Goal: Register for event/course

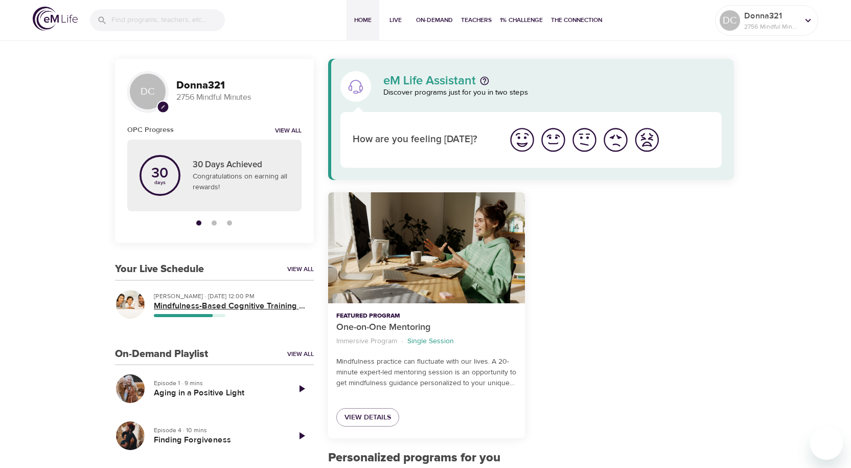
click at [265, 303] on h5 "Mindfulness-Based Cognitive Training (MBCT)" at bounding box center [230, 306] width 152 height 11
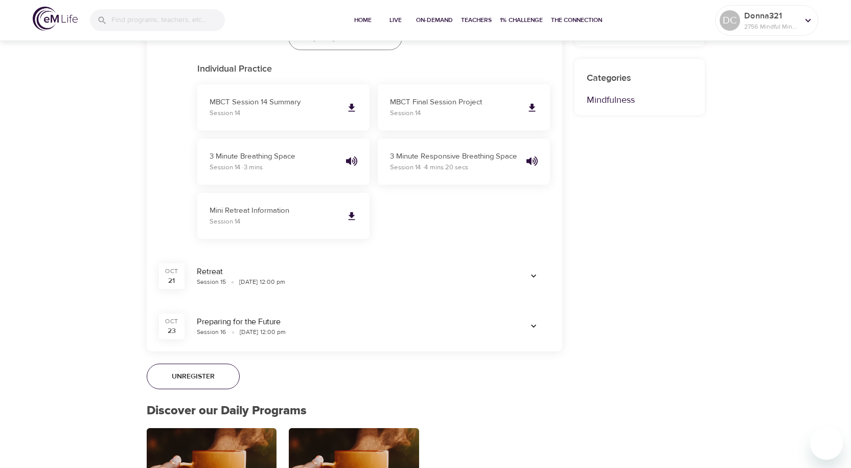
scroll to position [614, 0]
click at [533, 275] on icon "button" at bounding box center [533, 275] width 5 height 3
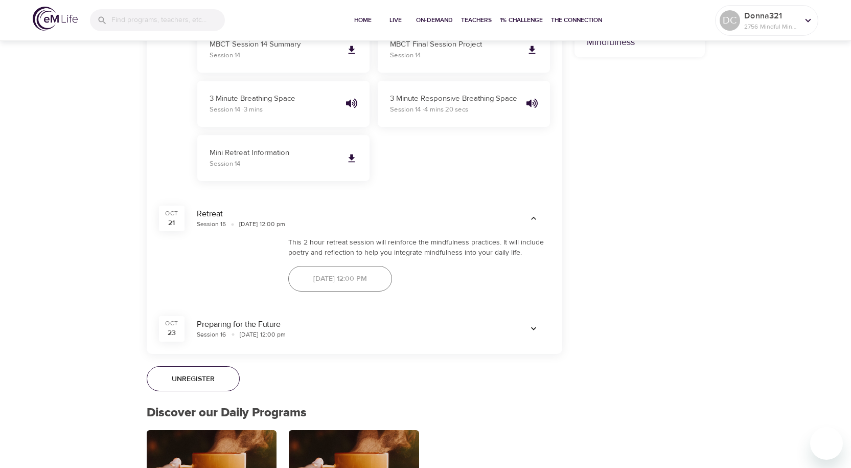
scroll to position [716, 0]
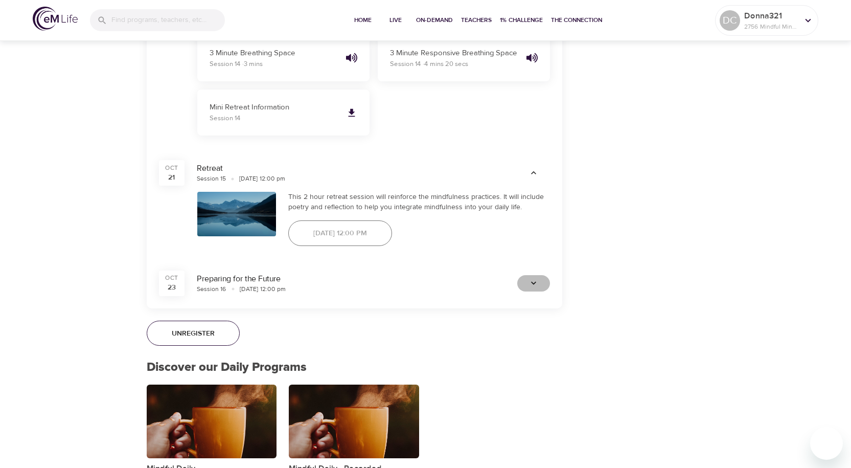
click at [535, 285] on icon "button" at bounding box center [534, 283] width 10 height 10
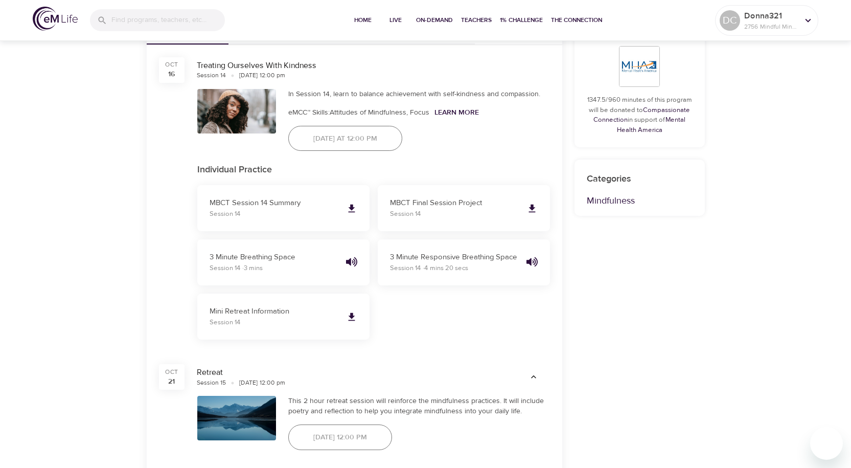
scroll to position [511, 0]
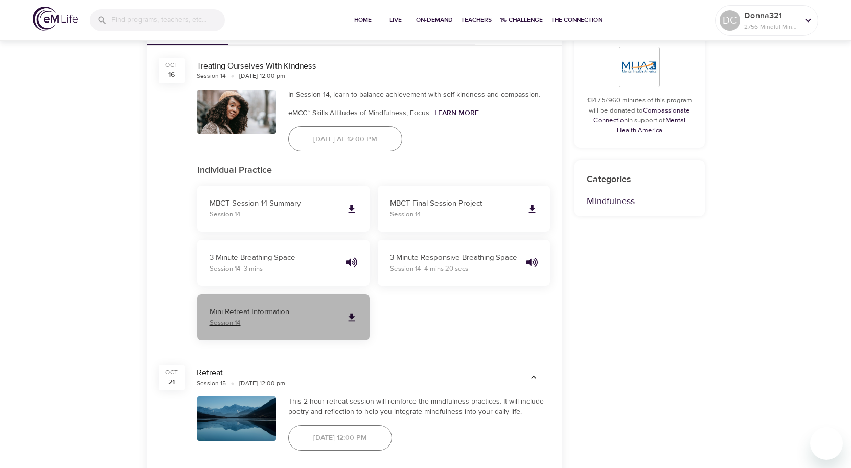
click at [355, 317] on icon at bounding box center [351, 317] width 11 height 11
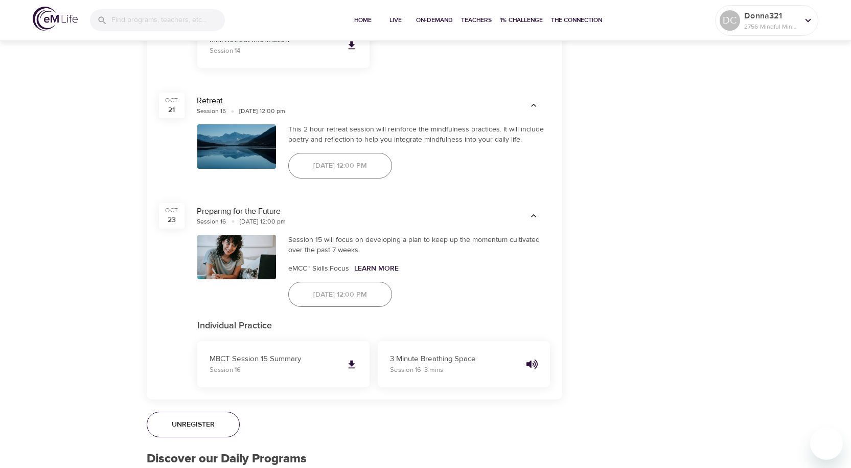
scroll to position [818, 0]
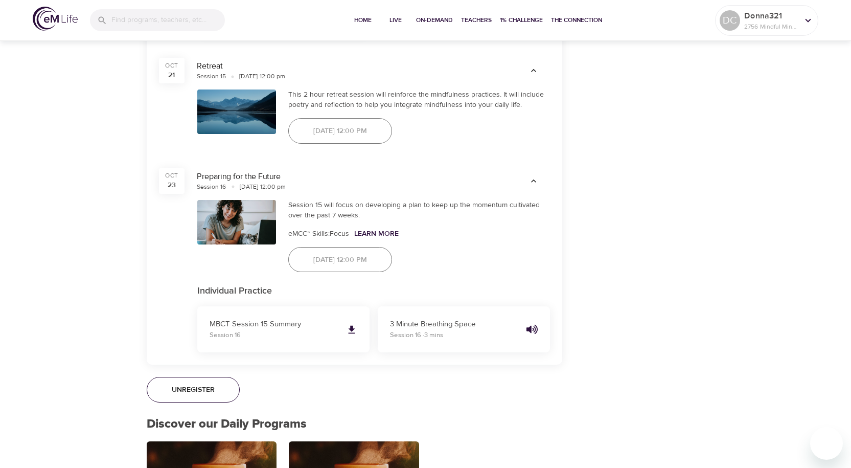
click at [398, 130] on div "October 21st 2025, 12:00 pm" at bounding box center [340, 131] width 116 height 38
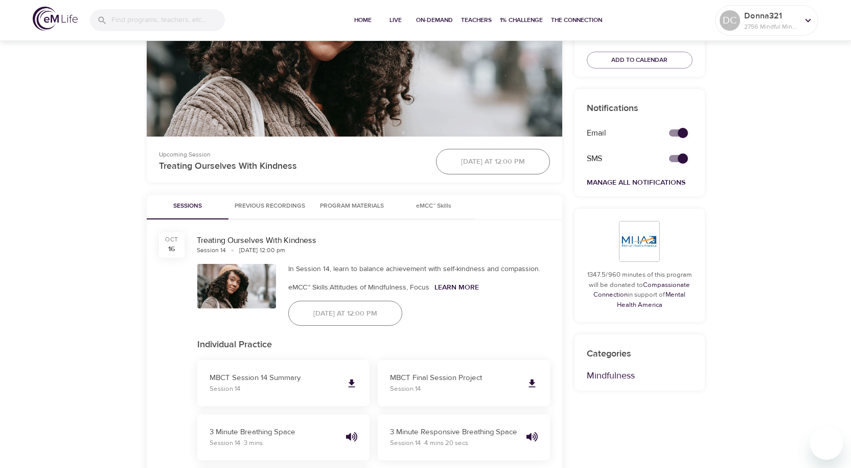
scroll to position [256, 0]
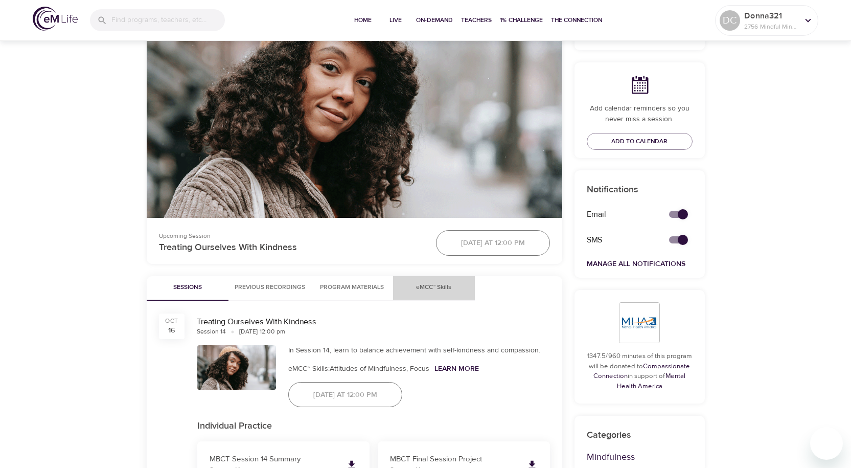
click at [421, 283] on span "eMCC™ Skills" at bounding box center [434, 287] width 70 height 11
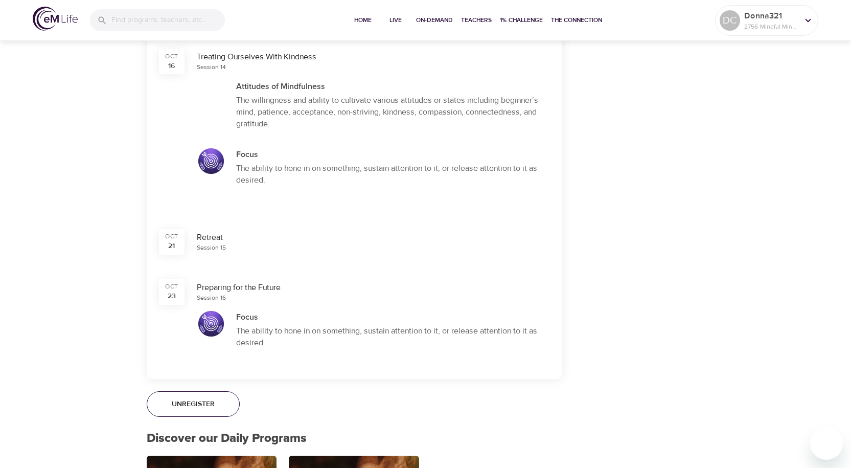
scroll to position [3068, 0]
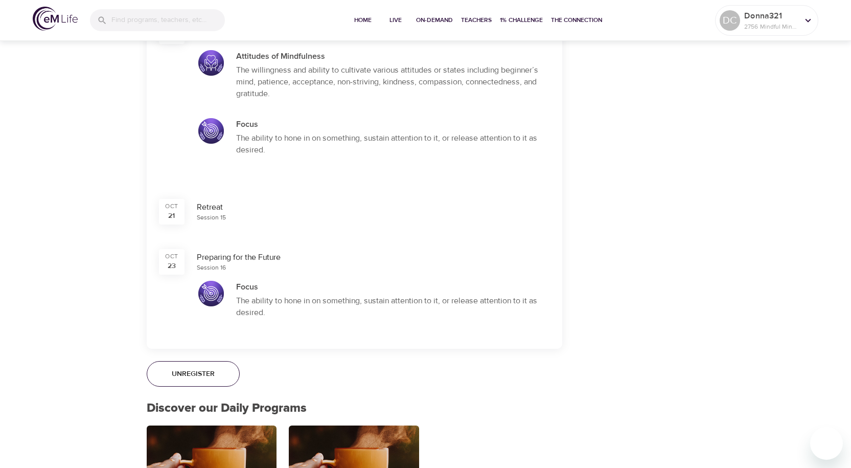
click at [209, 213] on div "Session 15" at bounding box center [211, 217] width 29 height 9
click at [174, 215] on div "21" at bounding box center [171, 216] width 7 height 10
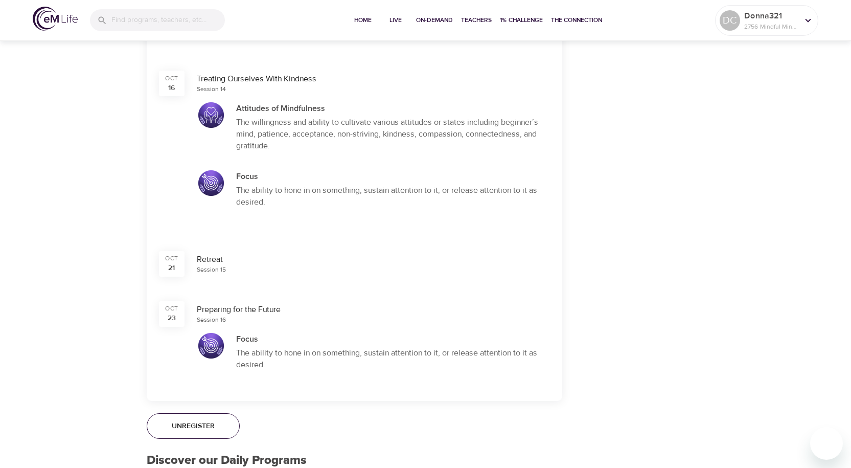
scroll to position [3016, 0]
click at [170, 261] on div "Oct" at bounding box center [171, 257] width 13 height 9
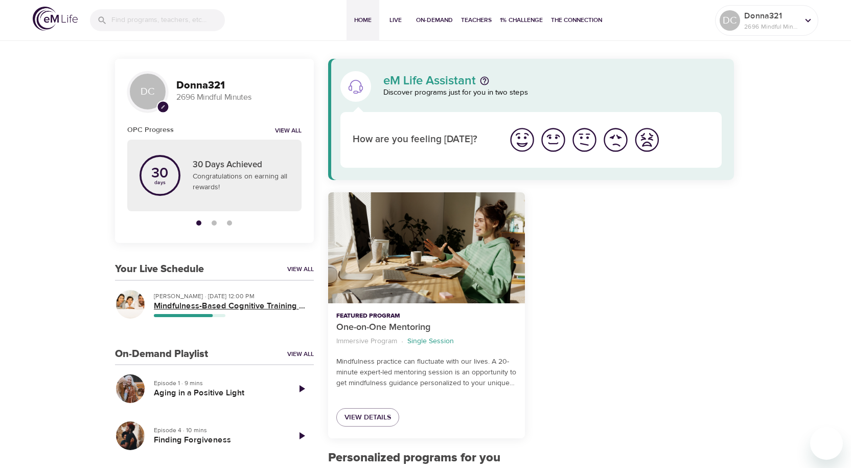
click at [212, 305] on h5 "Mindfulness-Based Cognitive Training (MBCT)" at bounding box center [230, 306] width 152 height 11
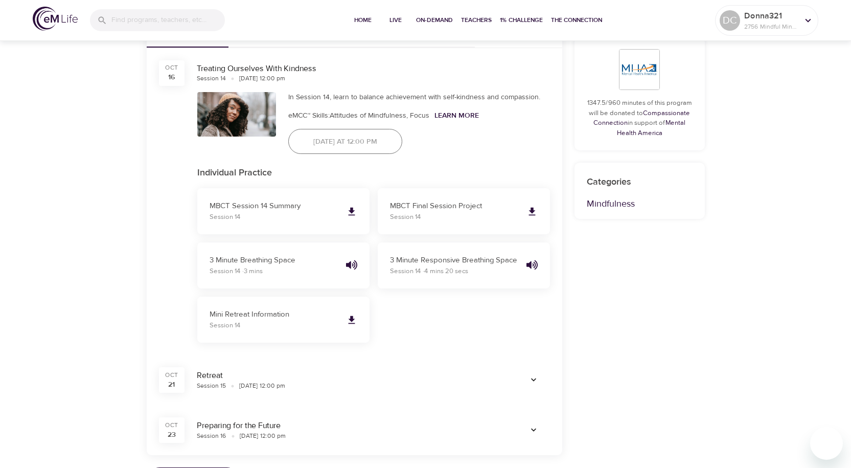
scroll to position [511, 0]
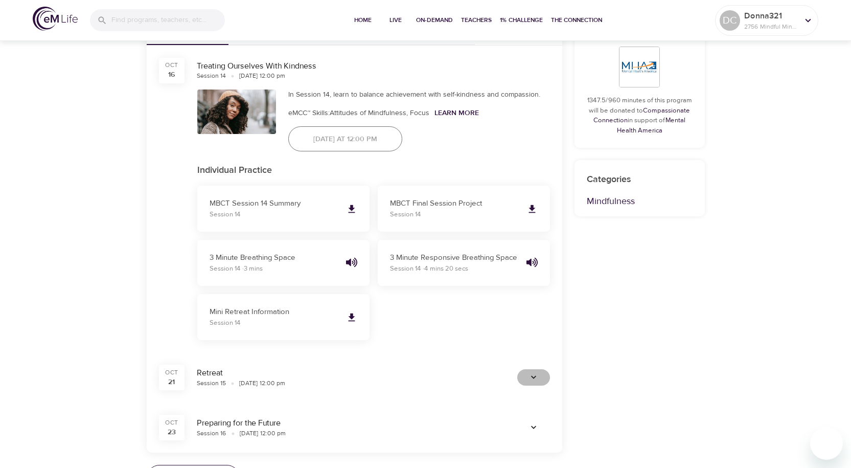
click at [537, 379] on icon "button" at bounding box center [534, 377] width 10 height 10
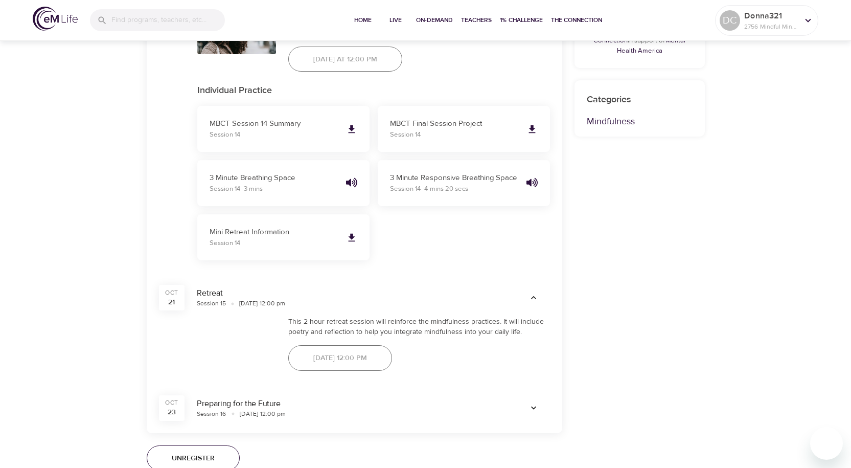
scroll to position [614, 0]
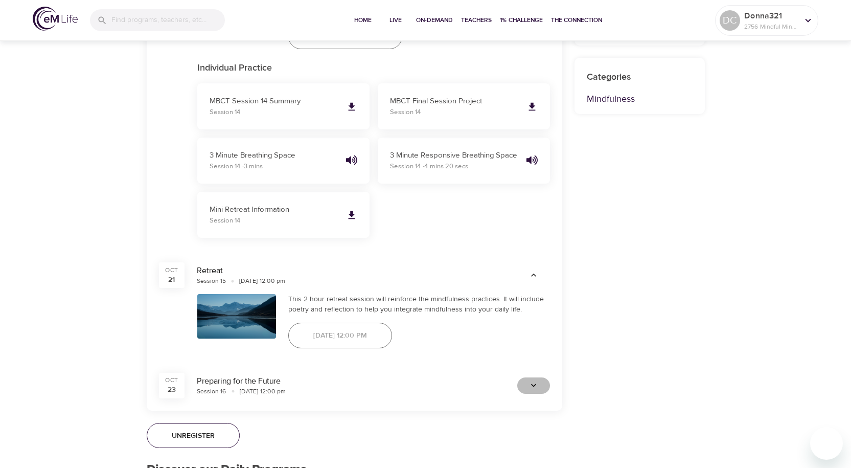
click at [539, 382] on span "button" at bounding box center [533, 385] width 25 height 10
